Goal: Task Accomplishment & Management: Complete application form

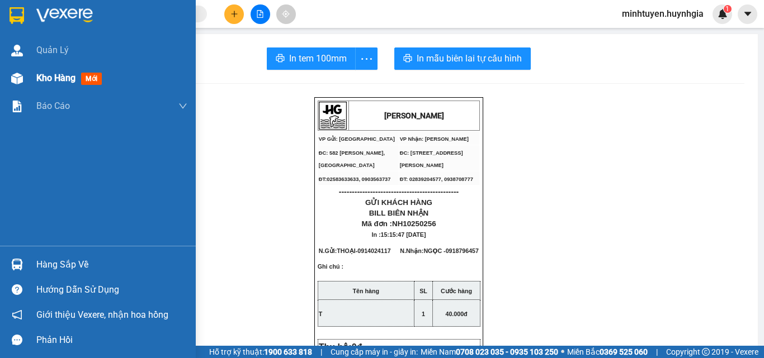
click at [50, 79] on span "Kho hàng" at bounding box center [55, 78] width 39 height 11
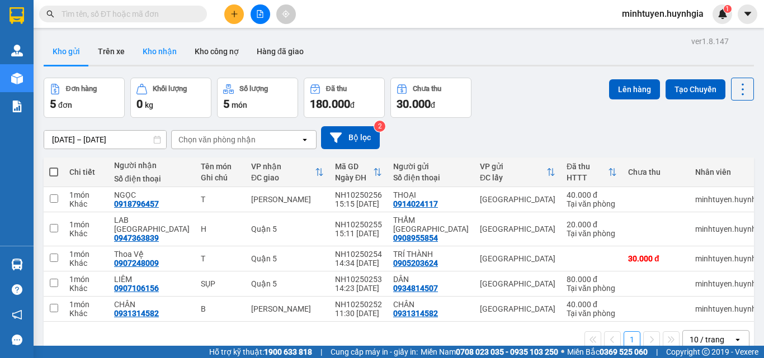
click at [156, 51] on button "Kho nhận" at bounding box center [160, 51] width 52 height 27
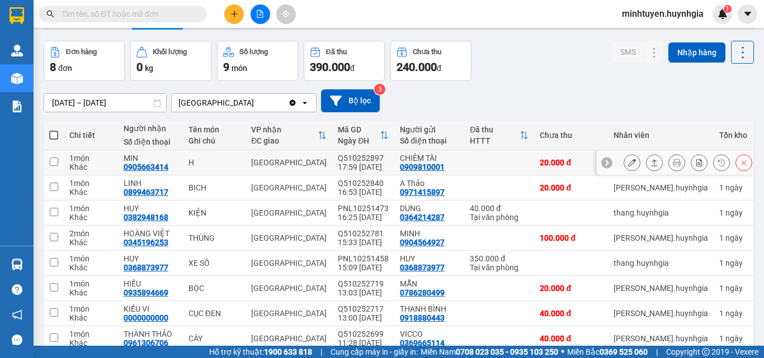
scroll to position [88, 0]
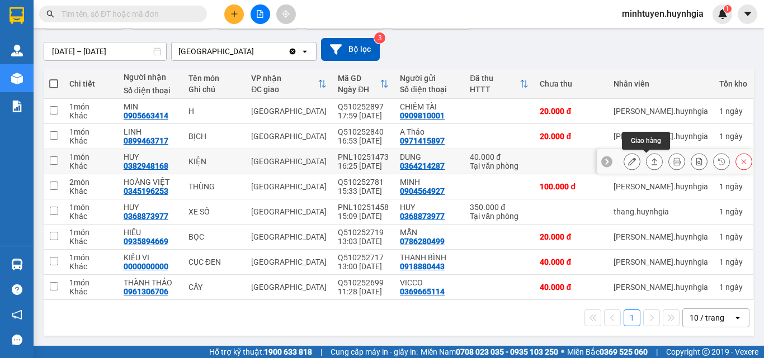
click at [650, 160] on icon at bounding box center [654, 162] width 8 height 8
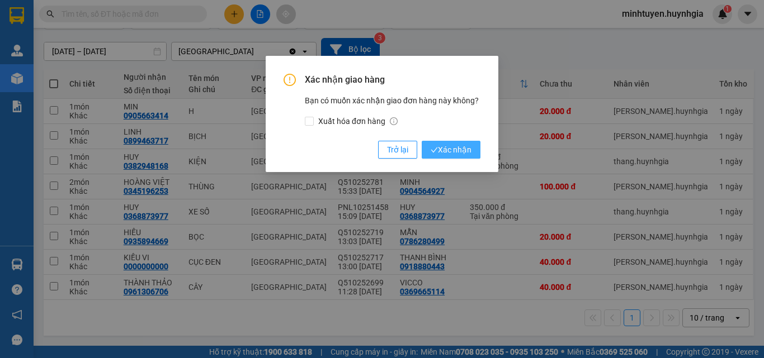
click at [467, 152] on span "Xác nhận" at bounding box center [450, 150] width 41 height 12
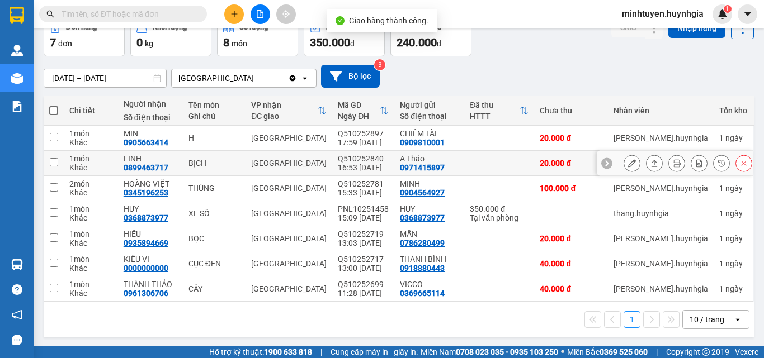
scroll to position [63, 0]
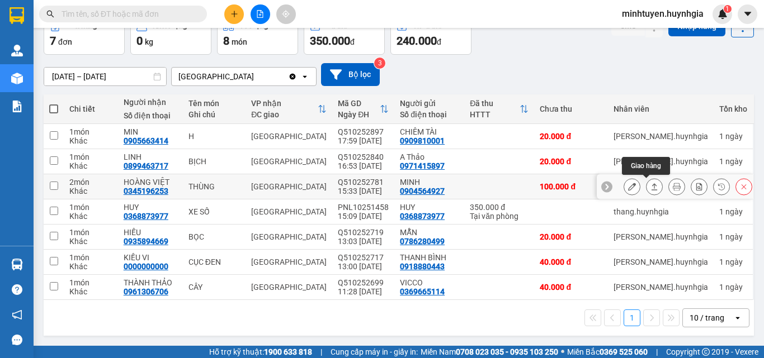
click at [646, 187] on button at bounding box center [654, 187] width 16 height 20
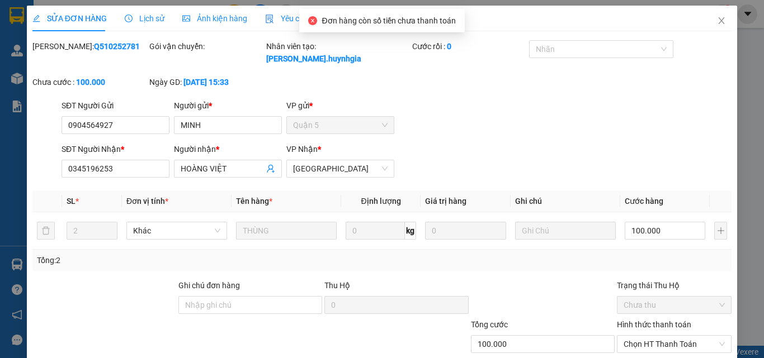
type input "0904564927"
type input "MINH"
type input "0345196253"
type input "HOÀNG VIỆT"
type input "100.000"
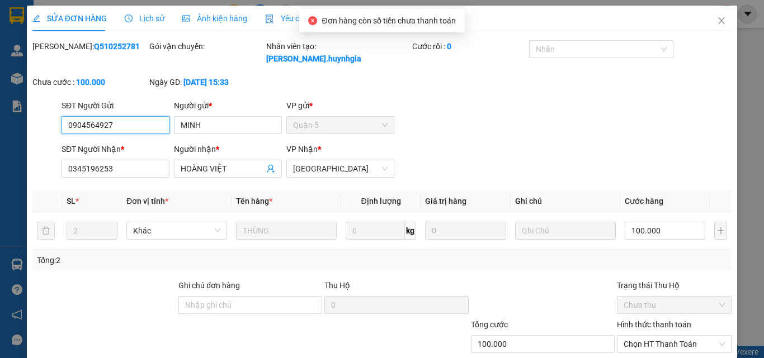
scroll to position [58, 0]
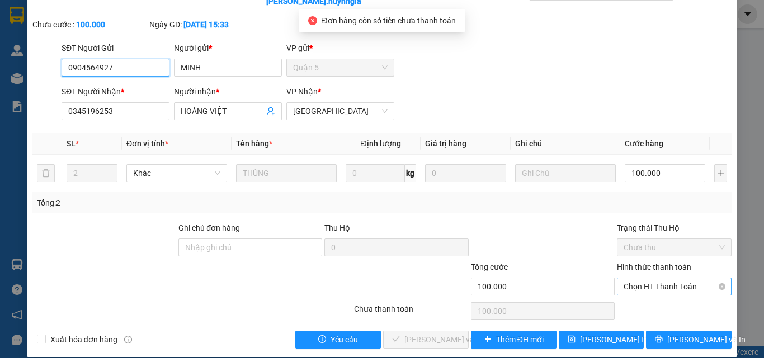
click at [649, 278] on span "Chọn HT Thanh Toán" at bounding box center [673, 286] width 101 height 17
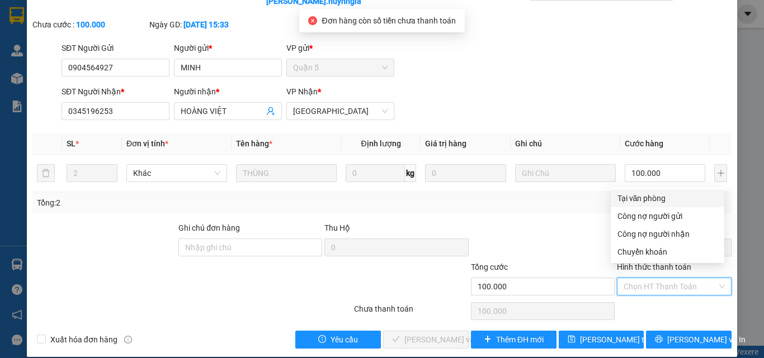
click at [640, 198] on div "Tại văn phòng" at bounding box center [667, 198] width 100 height 12
type input "0"
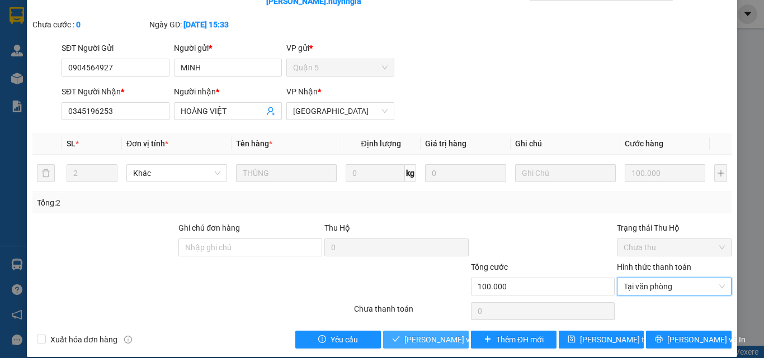
click at [446, 334] on span "[PERSON_NAME] và Giao hàng" at bounding box center [457, 340] width 107 height 12
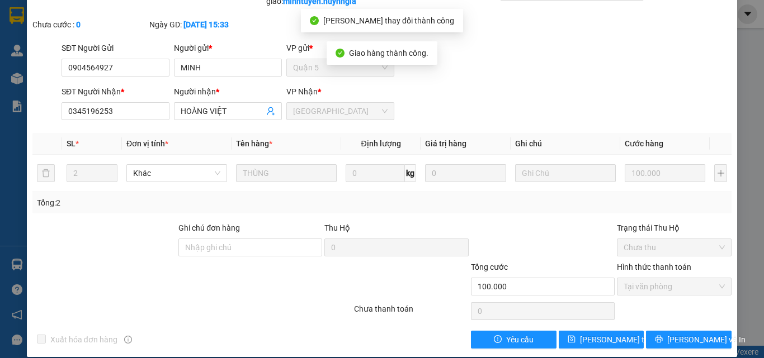
scroll to position [0, 0]
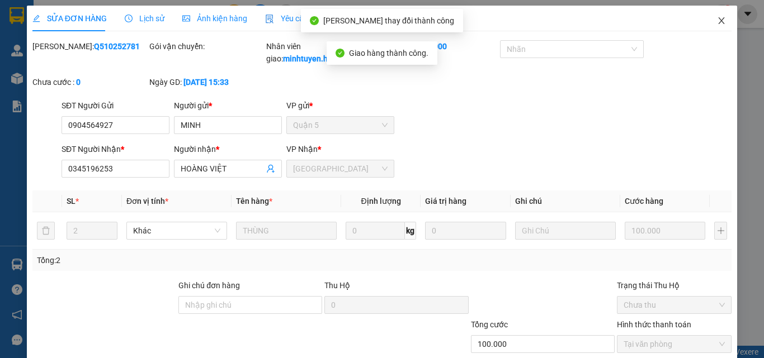
click at [713, 26] on span "Close" at bounding box center [720, 21] width 31 height 31
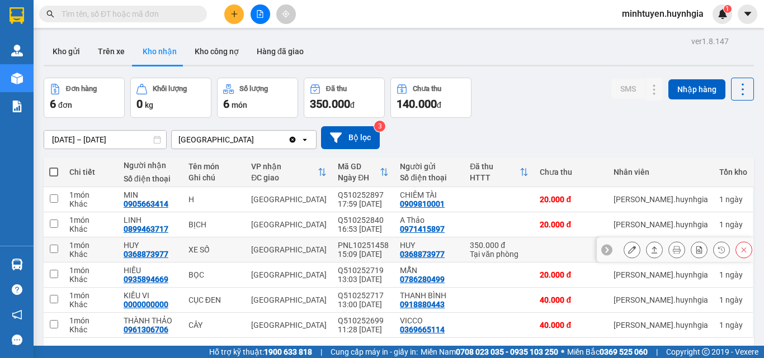
scroll to position [51, 0]
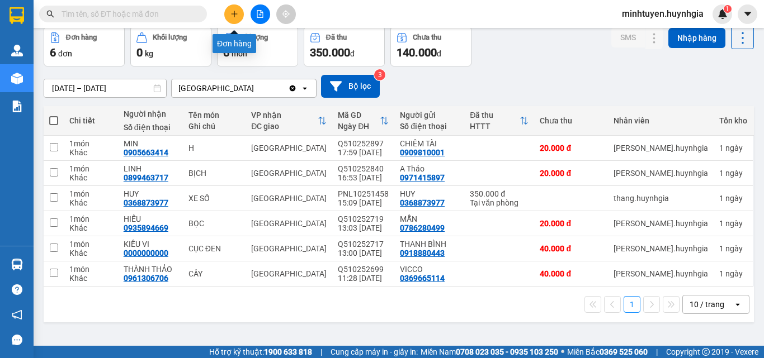
click at [241, 8] on button at bounding box center [234, 14] width 20 height 20
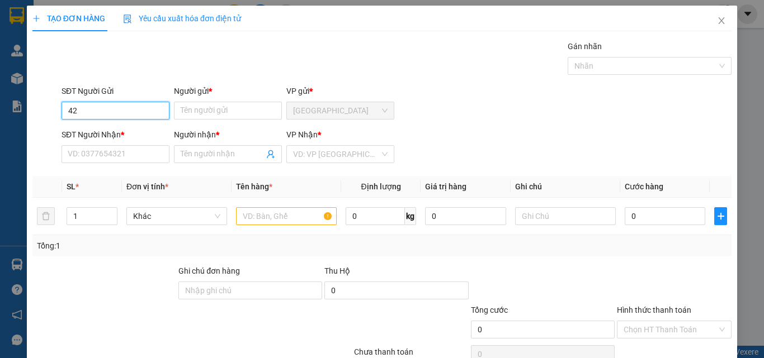
type input "4"
type input "0769587426"
click at [105, 136] on div "0769587426 - xuân" at bounding box center [114, 133] width 93 height 12
type input "xuân"
type input "0372892262"
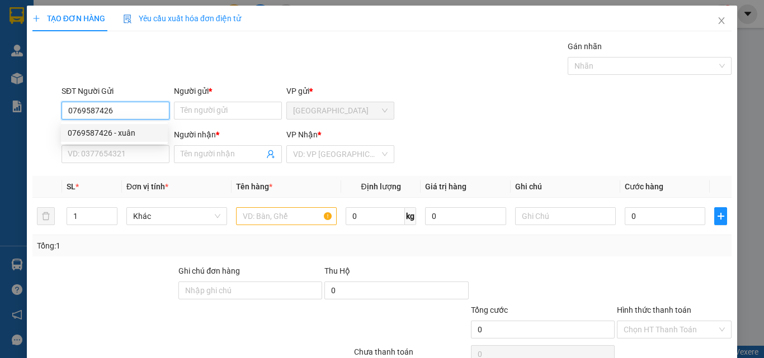
type input "Thảo"
type input "0769587426"
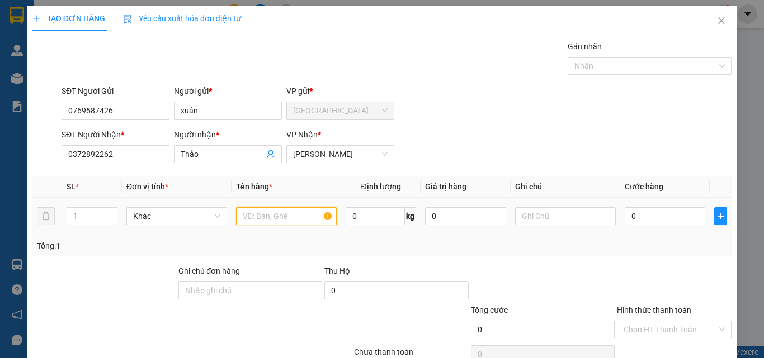
click at [269, 214] on input "text" at bounding box center [286, 216] width 101 height 18
type input "BAO XANH"
click at [673, 214] on input "0" at bounding box center [664, 216] width 80 height 18
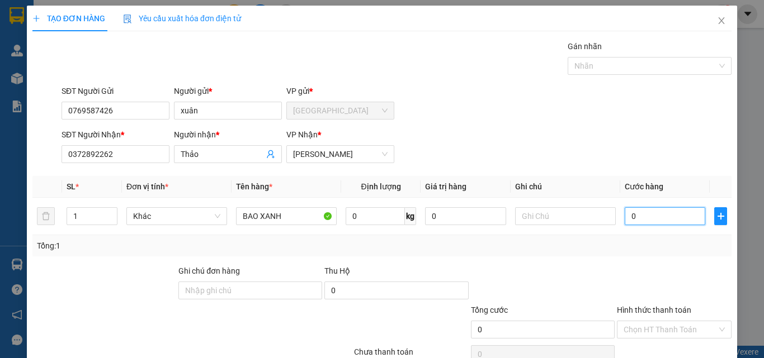
type input "3"
type input "30"
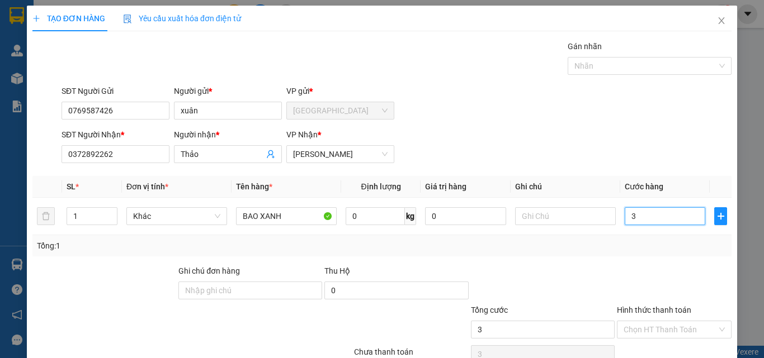
type input "30"
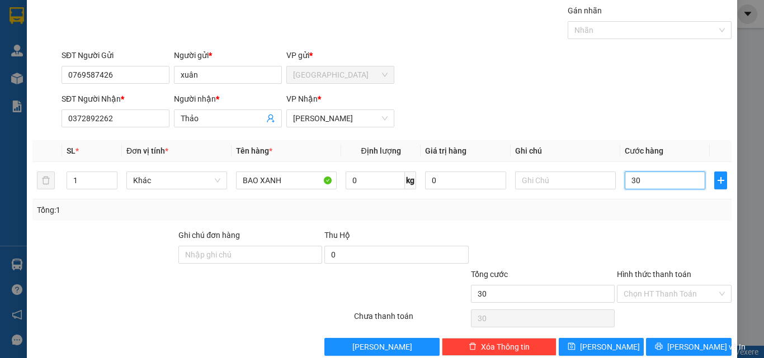
scroll to position [55, 0]
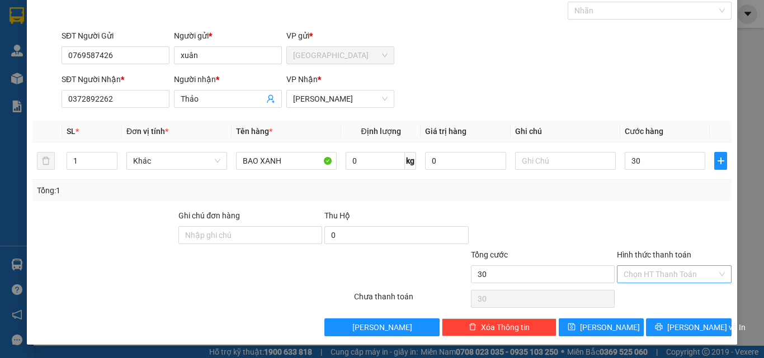
type input "30.000"
click at [656, 277] on input "Hình thức thanh toán" at bounding box center [669, 274] width 93 height 17
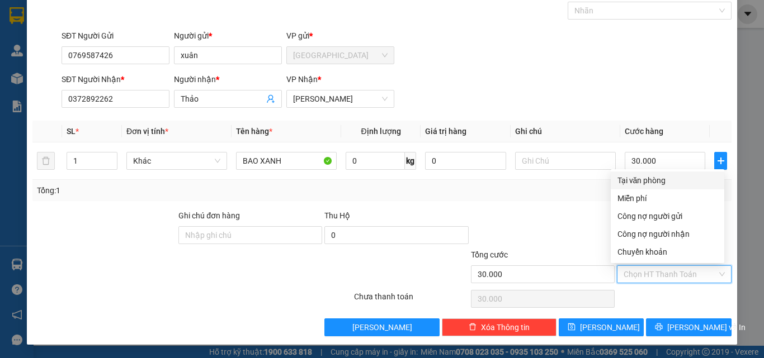
click at [635, 177] on div "Tại văn phòng" at bounding box center [667, 180] width 100 height 12
type input "0"
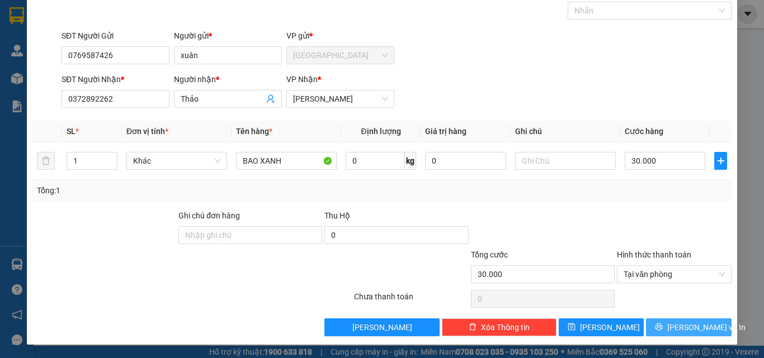
click at [668, 323] on button "[PERSON_NAME] và In" at bounding box center [689, 328] width 86 height 18
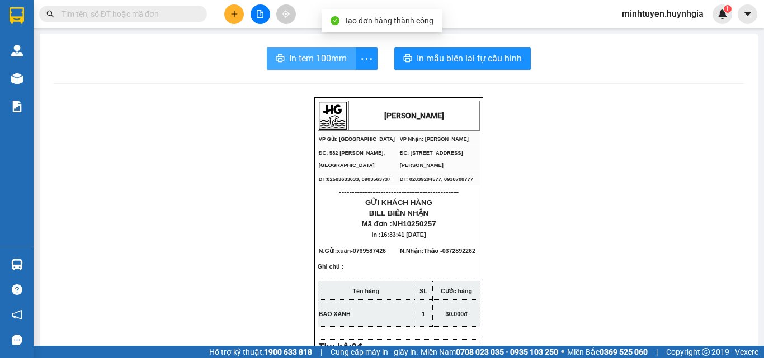
click at [317, 58] on span "In tem 100mm" at bounding box center [318, 58] width 58 height 14
click at [314, 63] on span "In tem 100mm" at bounding box center [318, 58] width 58 height 14
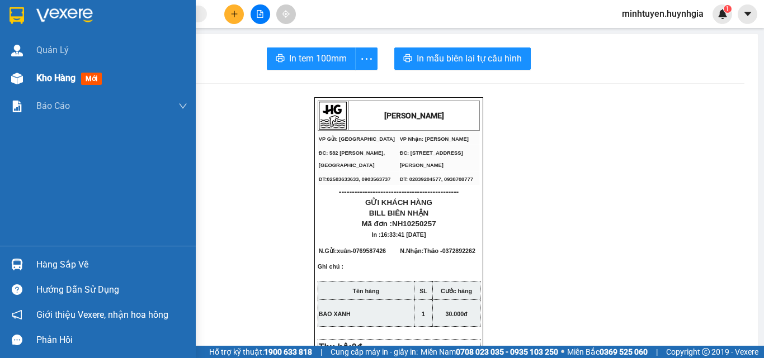
click at [37, 73] on span "Kho hàng" at bounding box center [55, 78] width 39 height 11
